Goal: Task Accomplishment & Management: Manage account settings

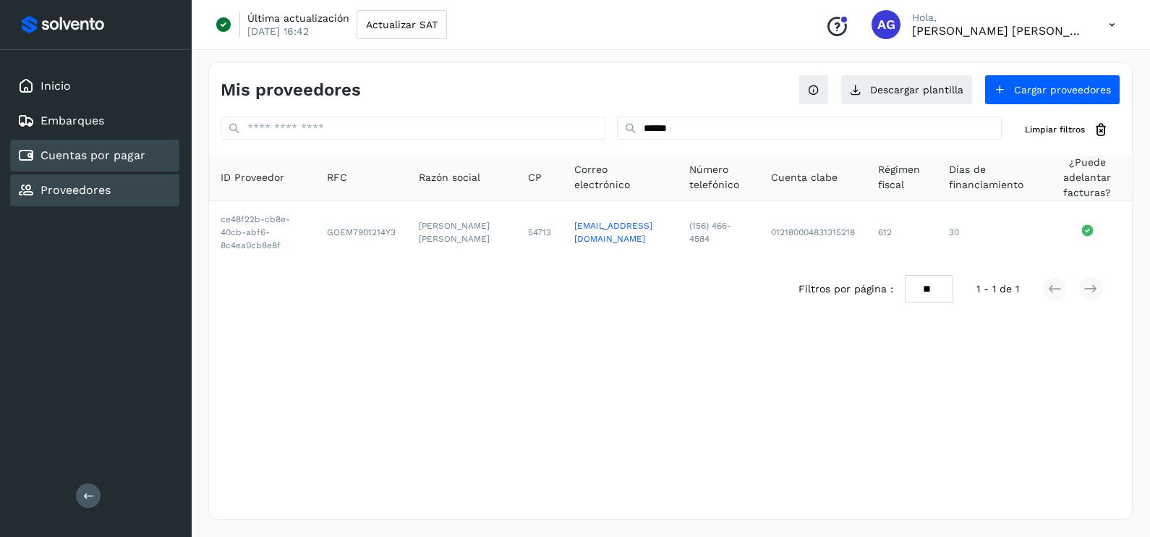
click at [129, 158] on link "Cuentas por pagar" at bounding box center [93, 155] width 105 height 14
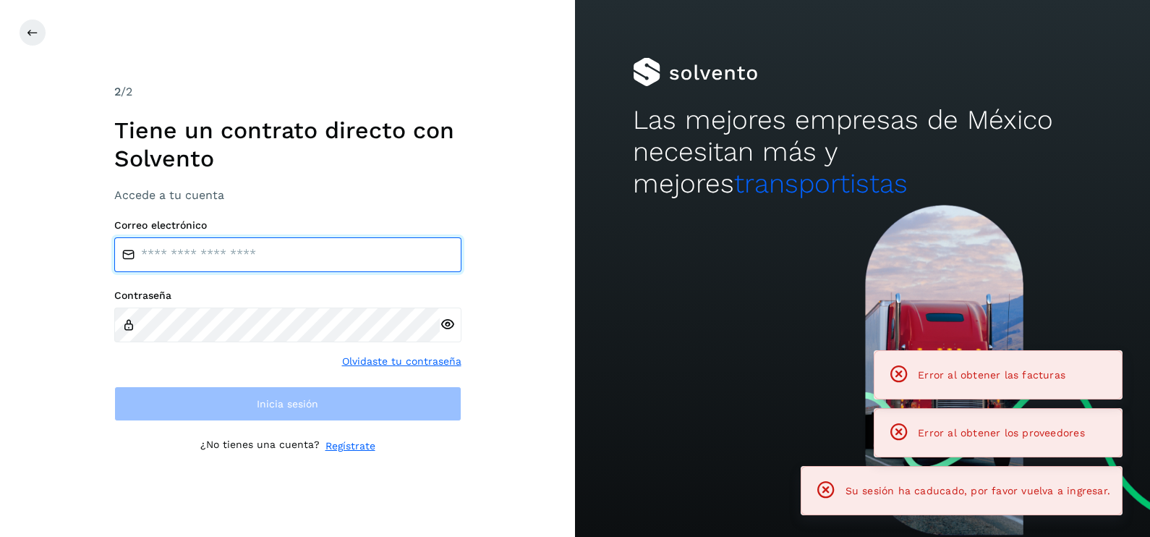
type input "**********"
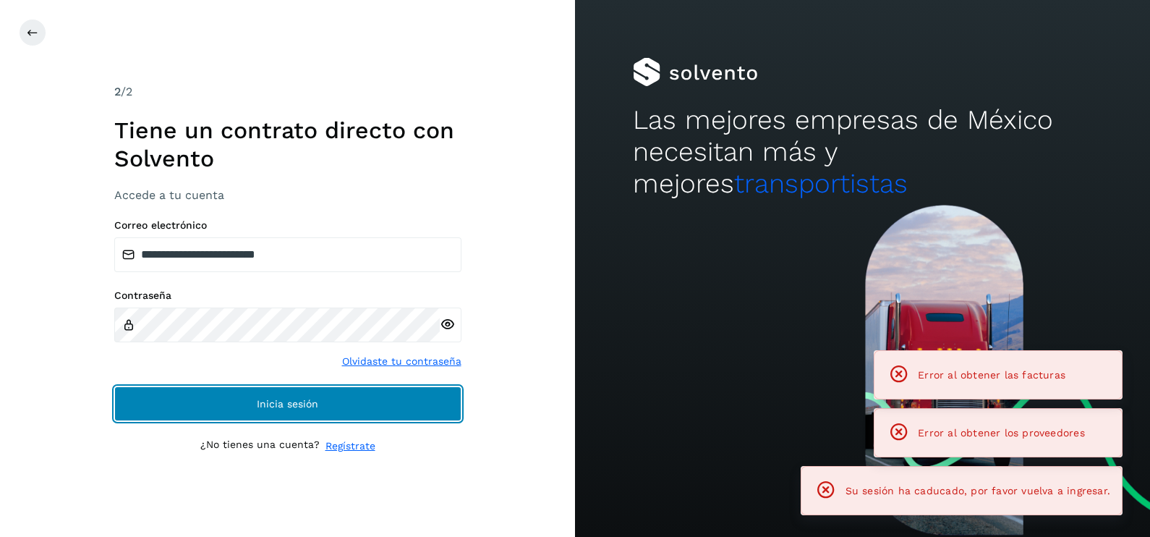
click at [340, 406] on button "Inicia sesión" at bounding box center [287, 403] width 347 height 35
